Goal: Task Accomplishment & Management: Manage account settings

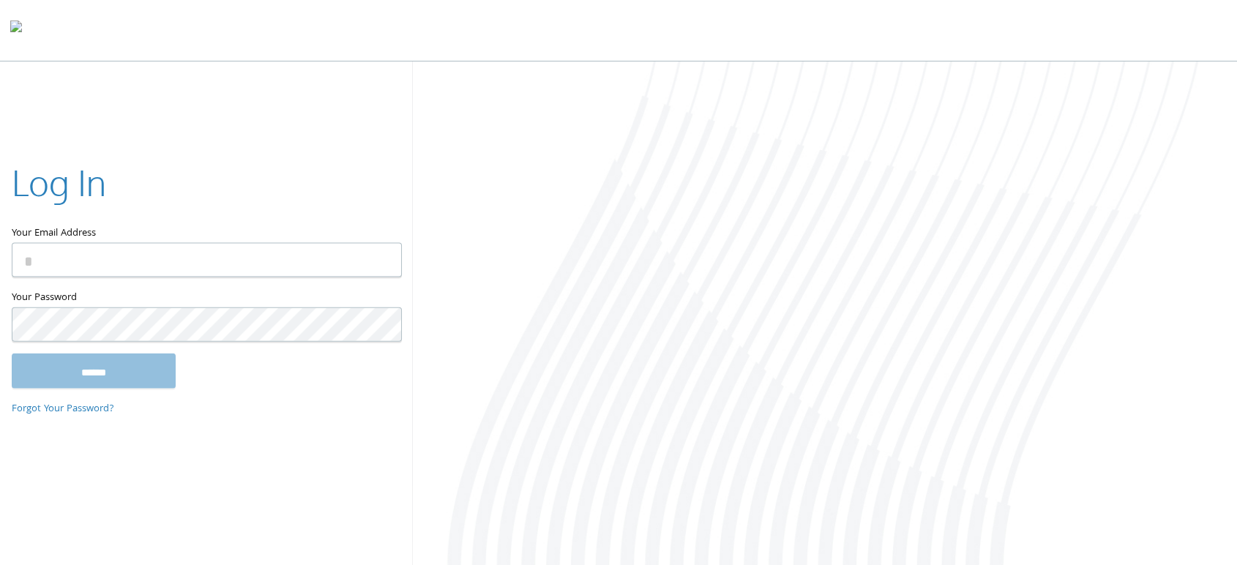
type input "**********"
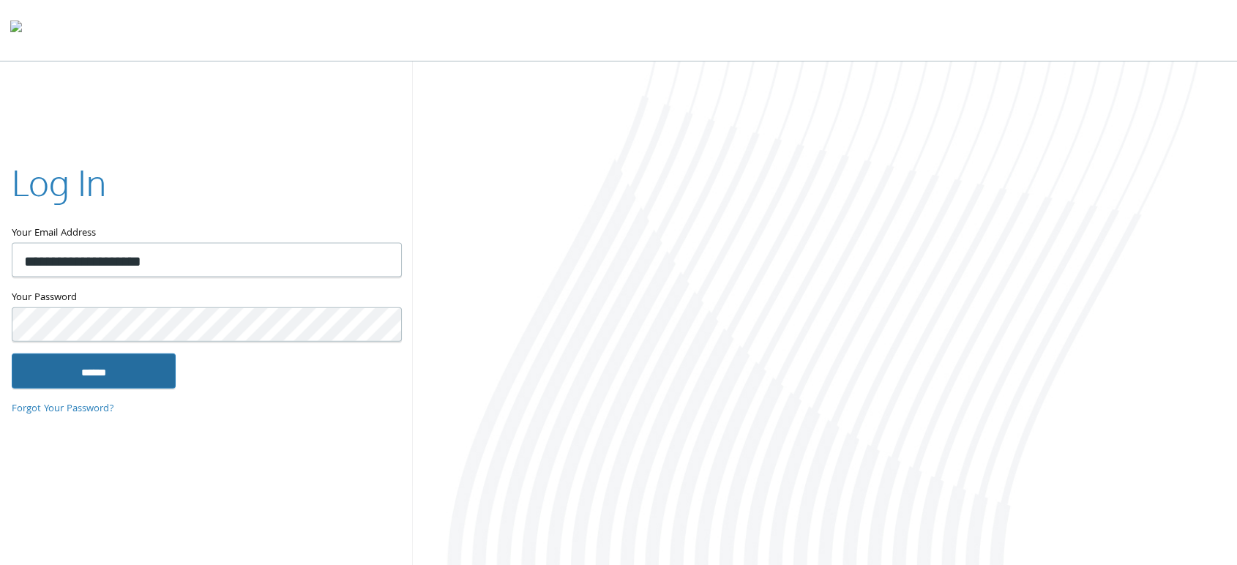
click at [83, 369] on input "******" at bounding box center [94, 370] width 164 height 35
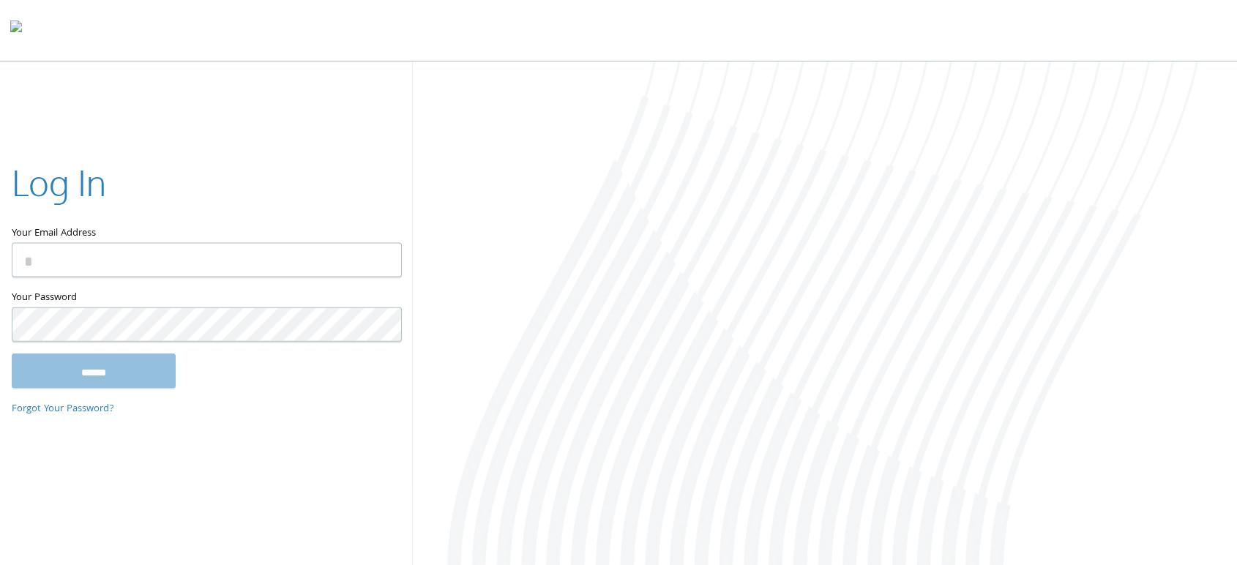
type input "**********"
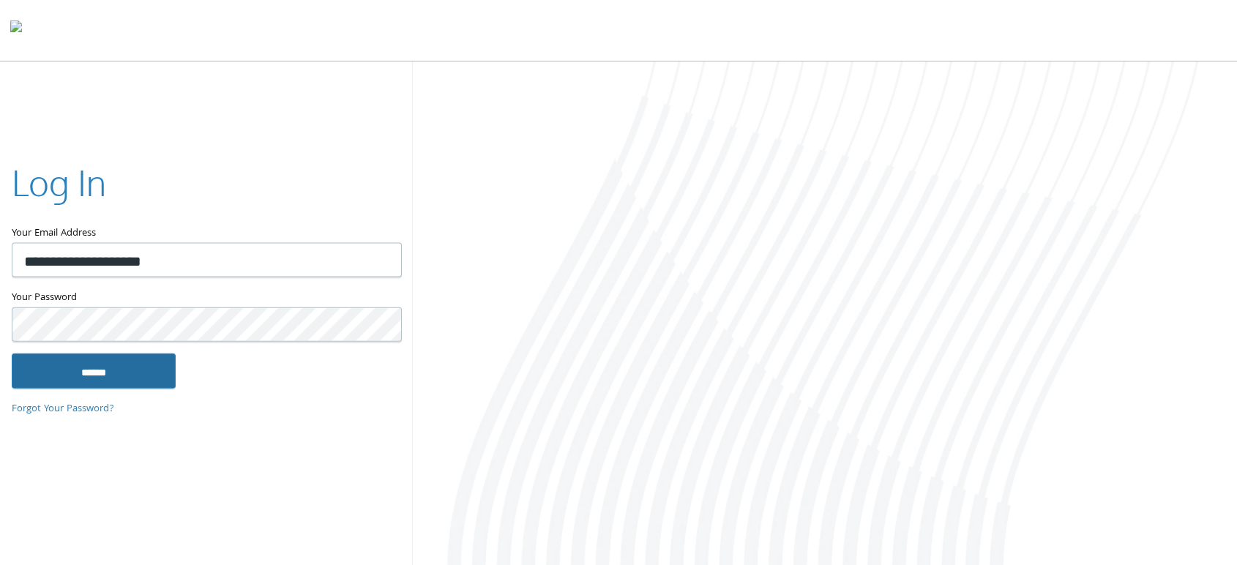
click at [119, 368] on input "******" at bounding box center [94, 370] width 164 height 35
